Goal: Task Accomplishment & Management: Manage account settings

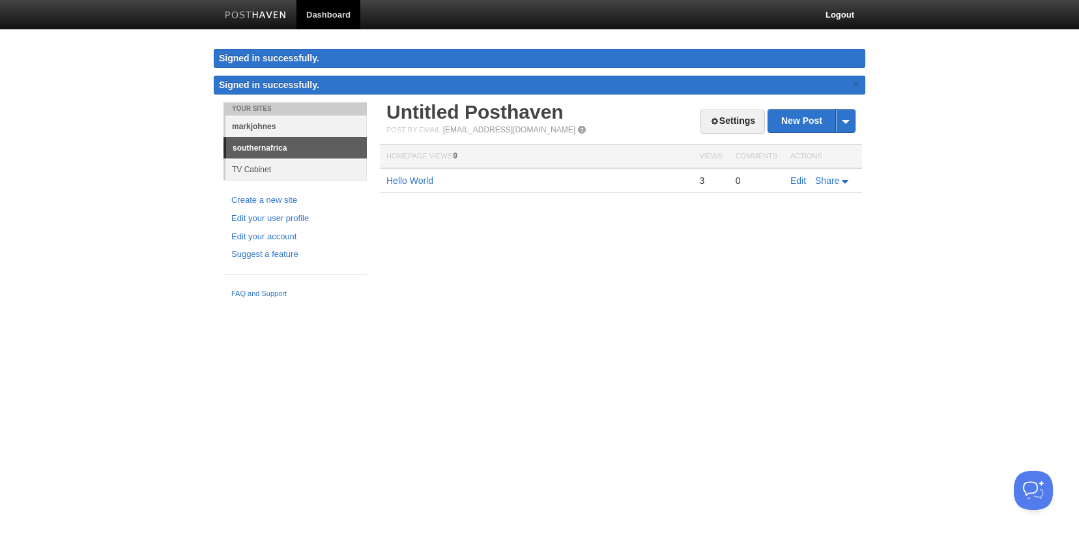
click at [314, 124] on link "markjohnes" at bounding box center [295, 126] width 141 height 22
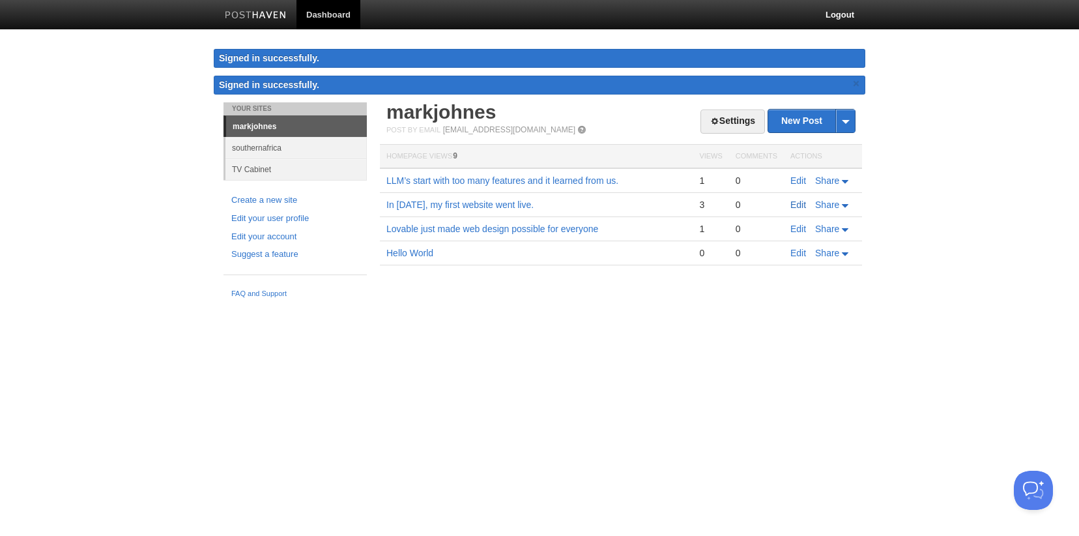
click at [803, 204] on link "Edit" at bounding box center [798, 204] width 16 height 10
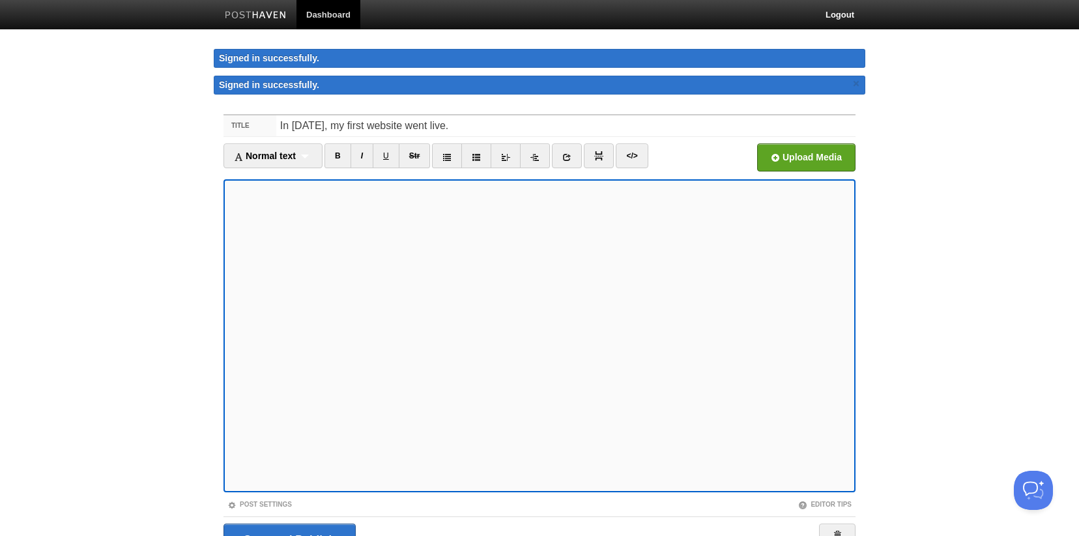
scroll to position [68, 0]
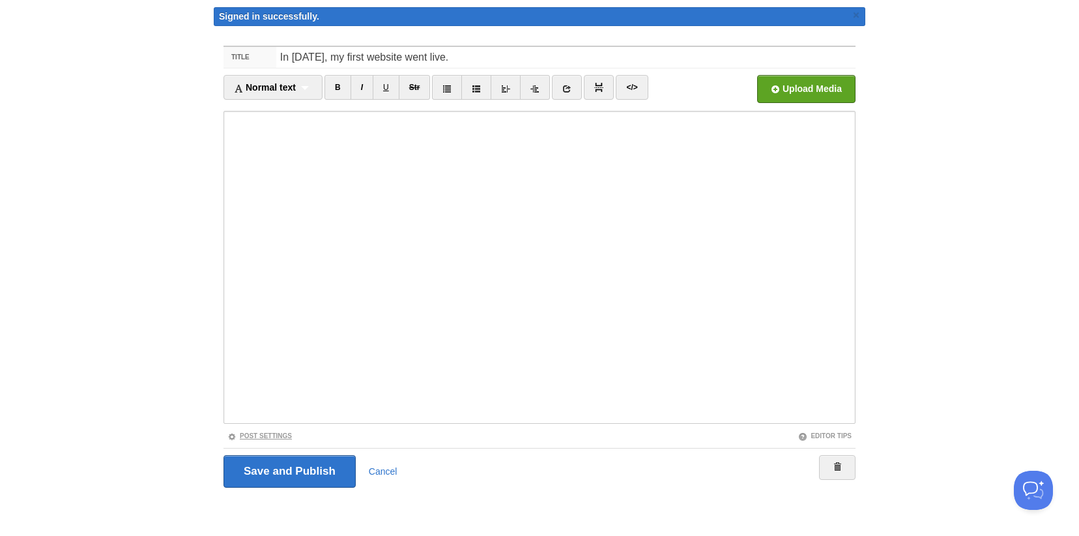
click at [259, 433] on link "Post Settings" at bounding box center [259, 435] width 65 height 7
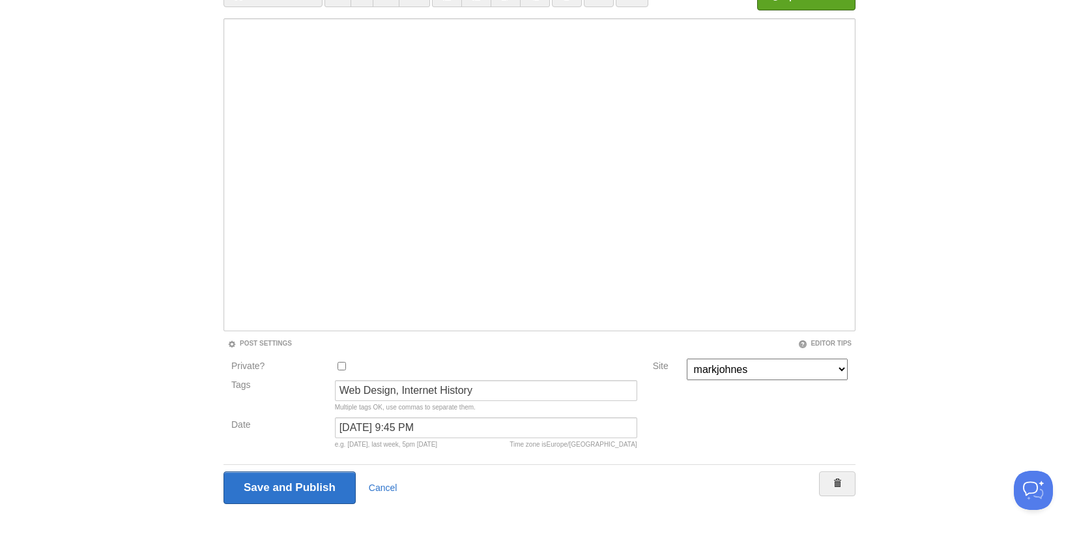
scroll to position [151, 0]
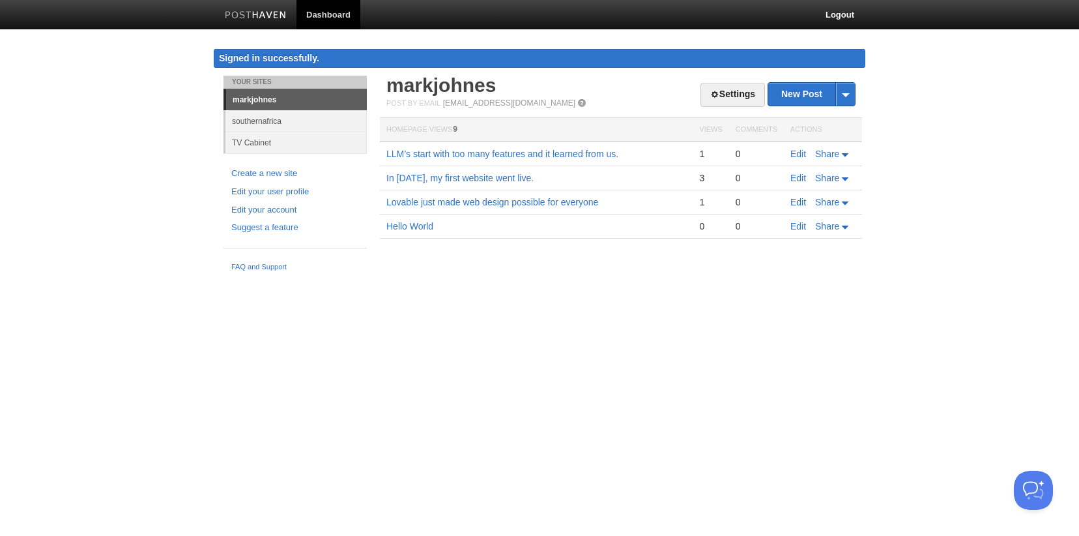
click at [792, 199] on link "Edit" at bounding box center [798, 202] width 16 height 10
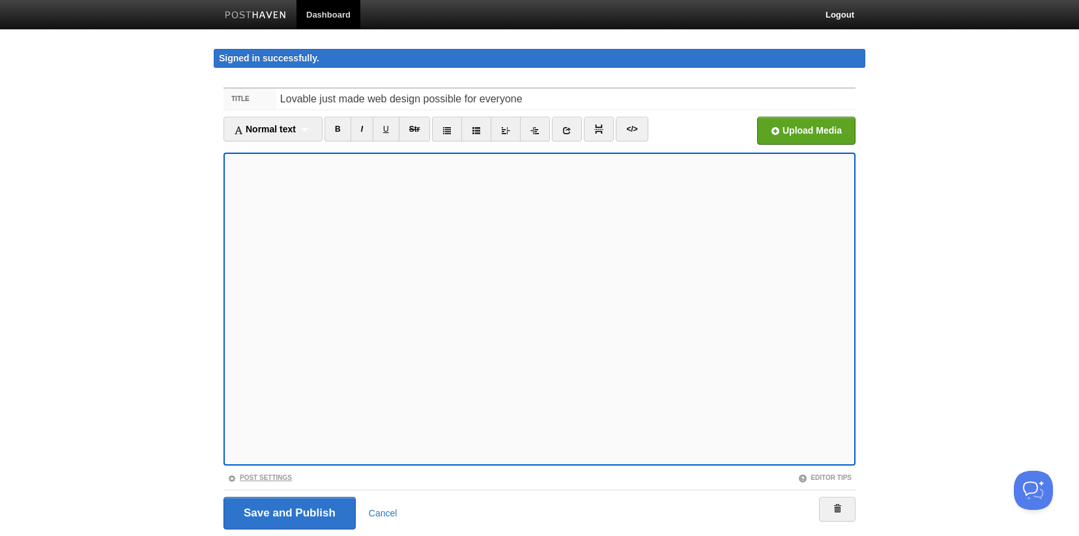
click at [281, 476] on link "Post Settings" at bounding box center [259, 477] width 65 height 7
